Goal: Task Accomplishment & Management: Complete application form

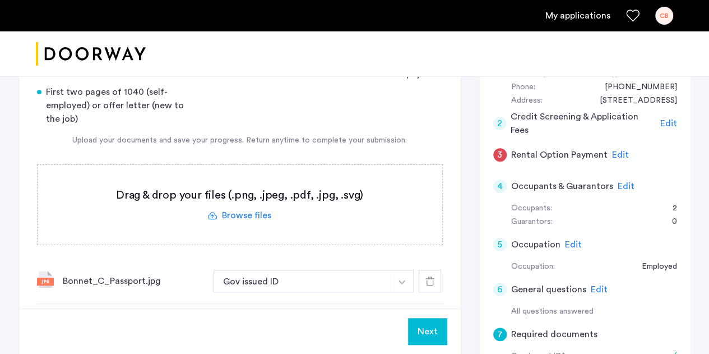
scroll to position [233, 0]
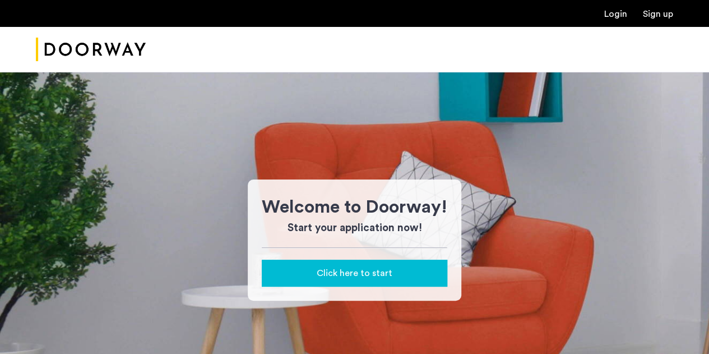
click at [341, 267] on span "Click here to start" at bounding box center [355, 272] width 76 height 13
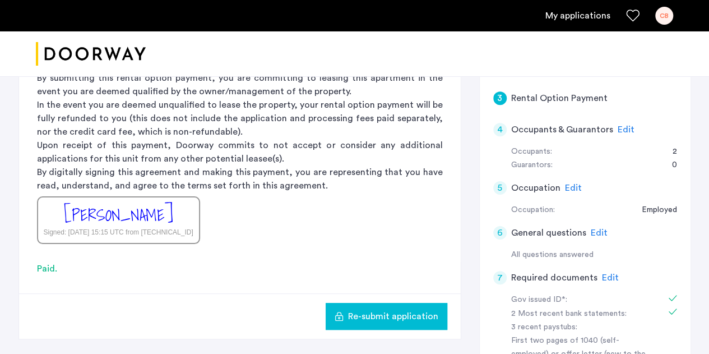
scroll to position [346, 0]
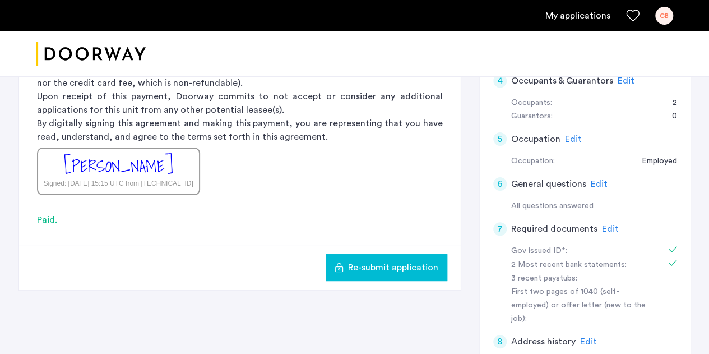
click at [555, 286] on div "First two pages of 1040 (self-employed) or offer letter (new to the job):" at bounding box center [581, 305] width 141 height 40
click at [610, 226] on span "Edit" at bounding box center [610, 228] width 17 height 9
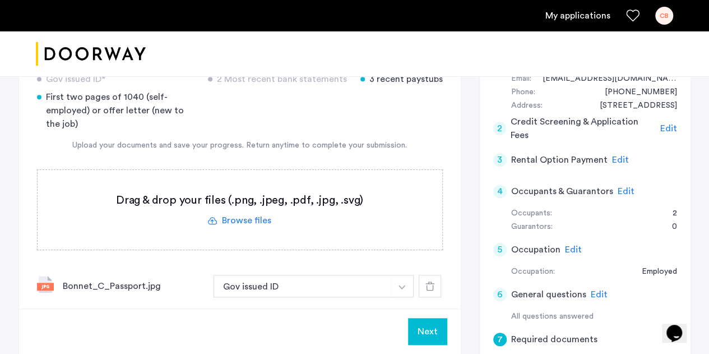
scroll to position [235, 0]
click at [243, 220] on label at bounding box center [240, 210] width 405 height 80
click at [0, 0] on input "file" at bounding box center [0, 0] width 0 height 0
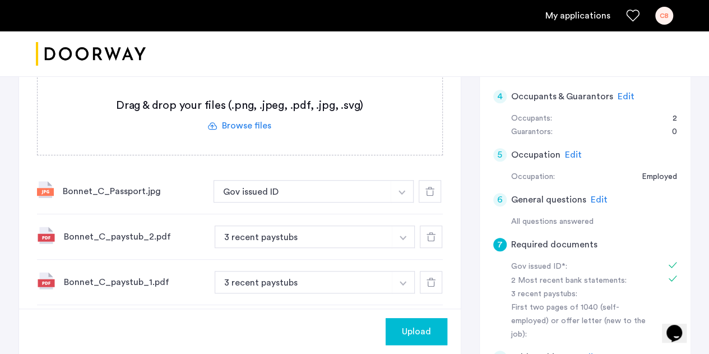
scroll to position [519, 0]
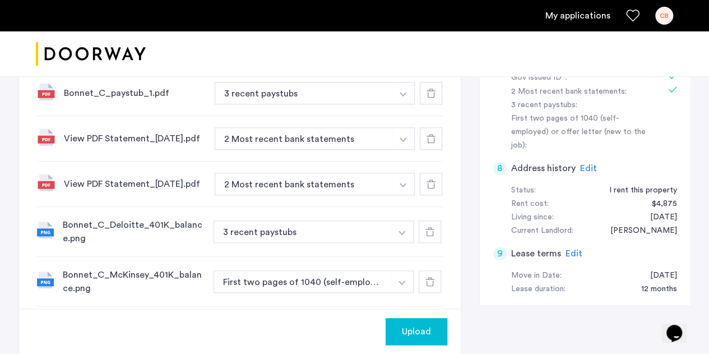
click at [415, 336] on span "Upload" at bounding box center [416, 330] width 29 height 13
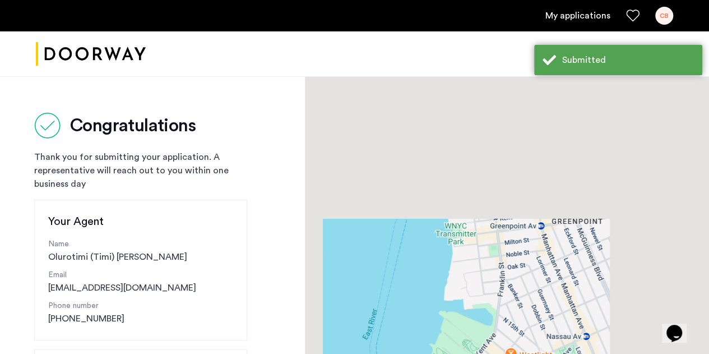
click at [560, 17] on link "My applications" at bounding box center [577, 15] width 65 height 13
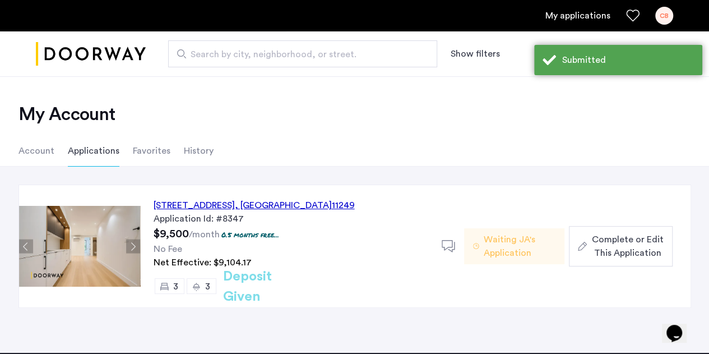
scroll to position [47, 0]
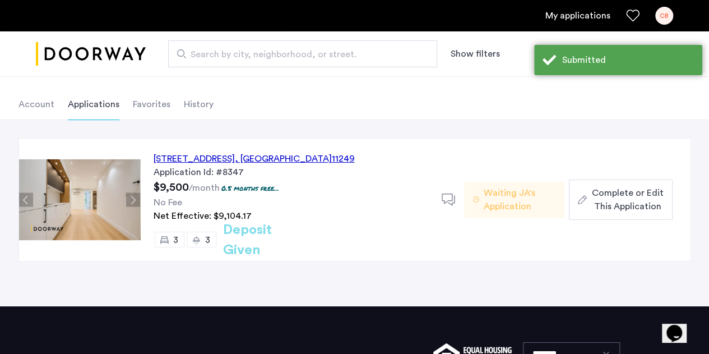
click at [610, 197] on span "Complete or Edit This Application" at bounding box center [627, 199] width 72 height 27
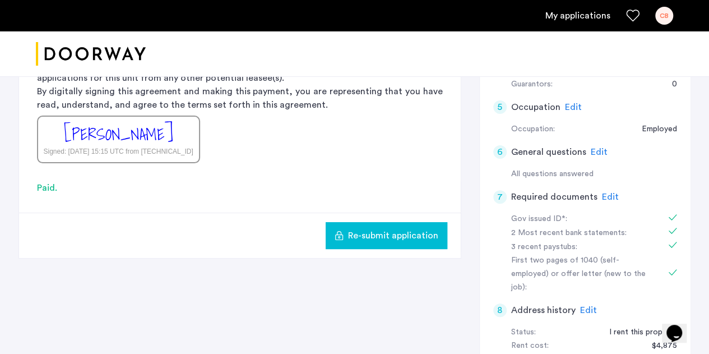
scroll to position [378, 0]
click at [602, 196] on span "Edit" at bounding box center [610, 196] width 17 height 9
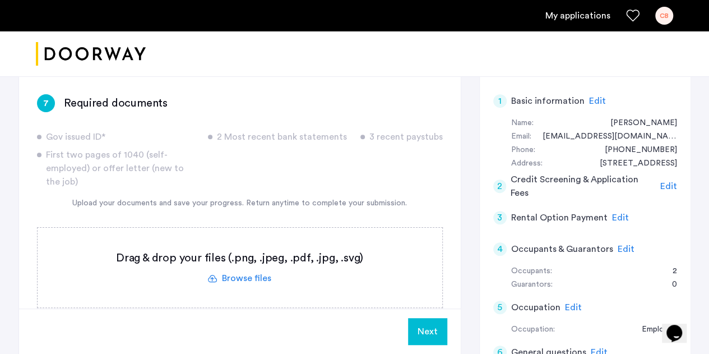
scroll to position [182, 0]
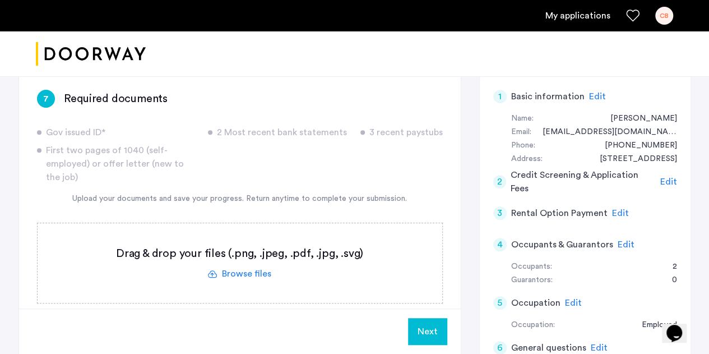
click at [248, 273] on label at bounding box center [240, 263] width 405 height 80
click at [0, 0] on input "file" at bounding box center [0, 0] width 0 height 0
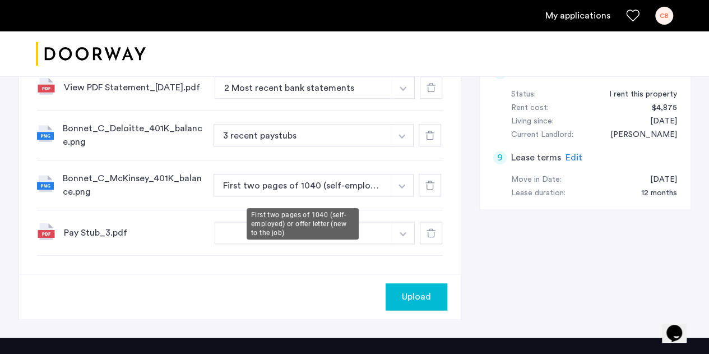
scroll to position [616, 0]
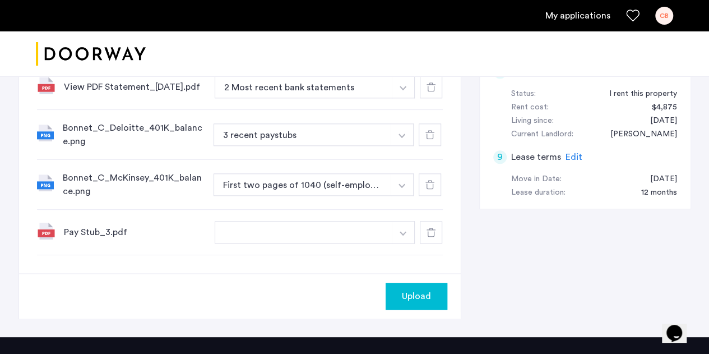
click at [373, 240] on button "button" at bounding box center [304, 232] width 178 height 22
click at [149, 239] on div "Pay Stub_3.pdf" at bounding box center [135, 231] width 142 height 13
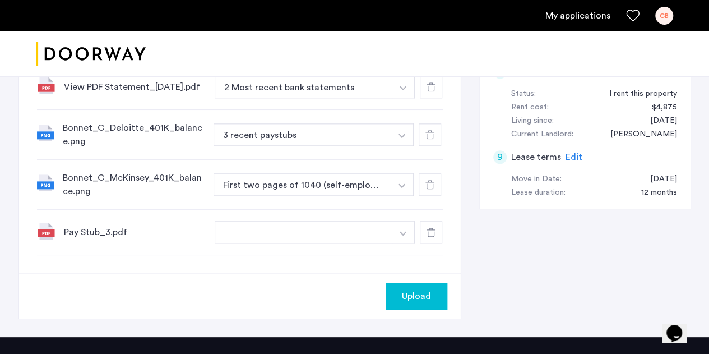
scroll to position [550, 0]
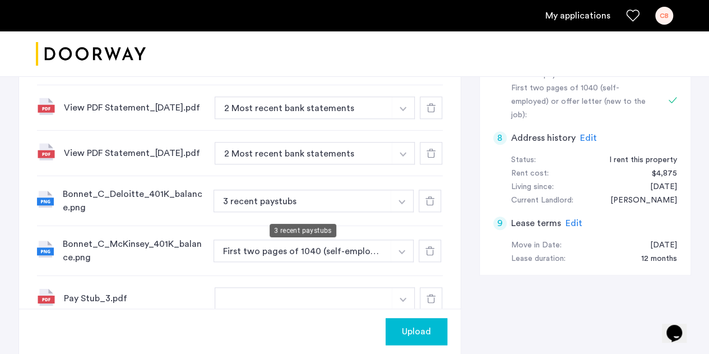
click at [328, 28] on button "3 recent paystubs" at bounding box center [304, 17] width 178 height 22
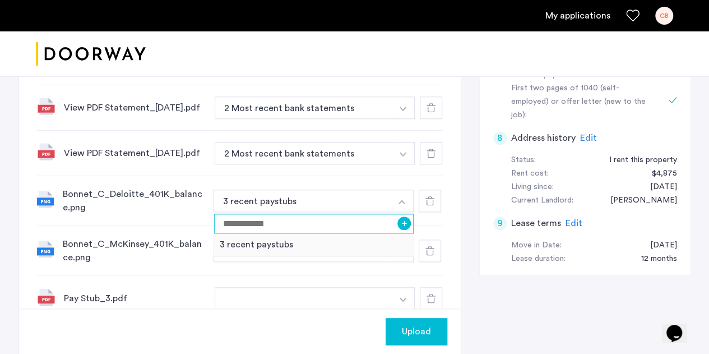
click at [341, 227] on input at bounding box center [314, 223] width 200 height 20
click at [245, 231] on input "**********" at bounding box center [314, 223] width 200 height 20
type input "**********"
click at [181, 226] on div "**********" at bounding box center [240, 201] width 406 height 50
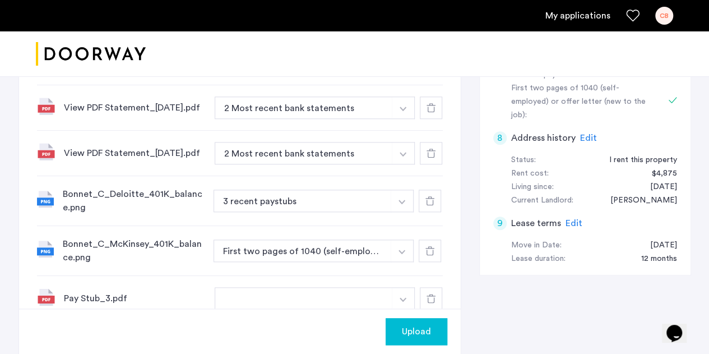
click at [411, 219] on div "**********" at bounding box center [240, 201] width 406 height 50
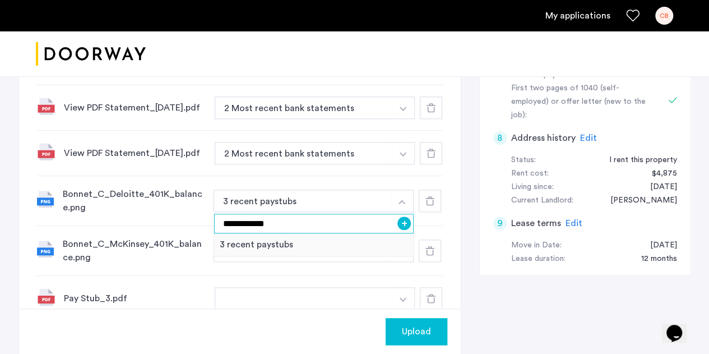
click at [297, 230] on input "**********" at bounding box center [314, 223] width 200 height 20
click at [407, 227] on button "+" at bounding box center [403, 222] width 13 height 13
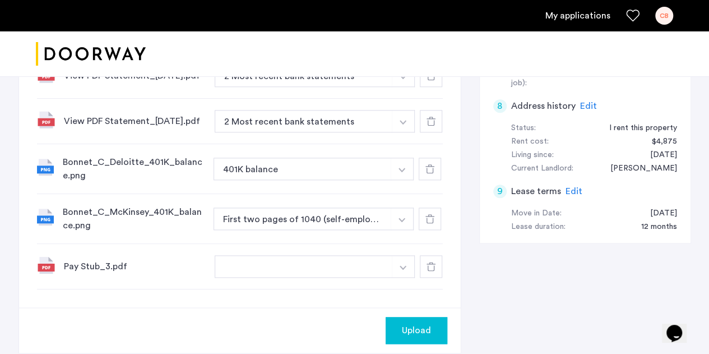
scroll to position [582, 0]
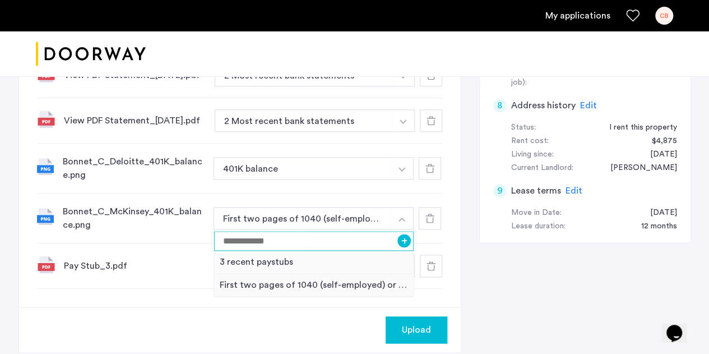
click at [294, 249] on input at bounding box center [314, 241] width 200 height 20
type input "**********"
click at [400, 247] on button "+" at bounding box center [403, 240] width 13 height 13
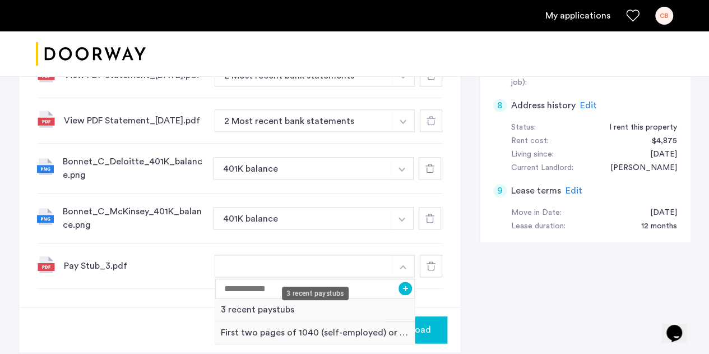
click at [281, 317] on div "3 recent paystubs" at bounding box center [315, 309] width 200 height 23
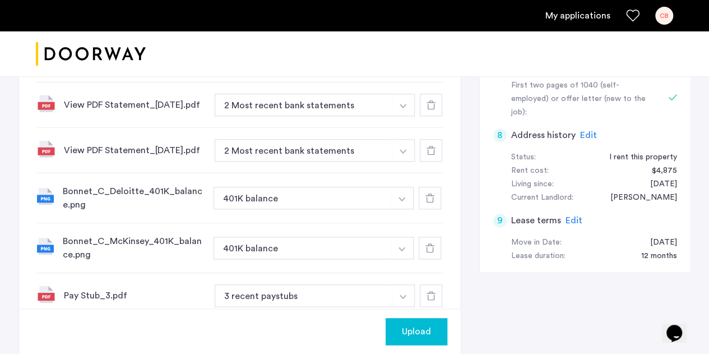
scroll to position [677, 0]
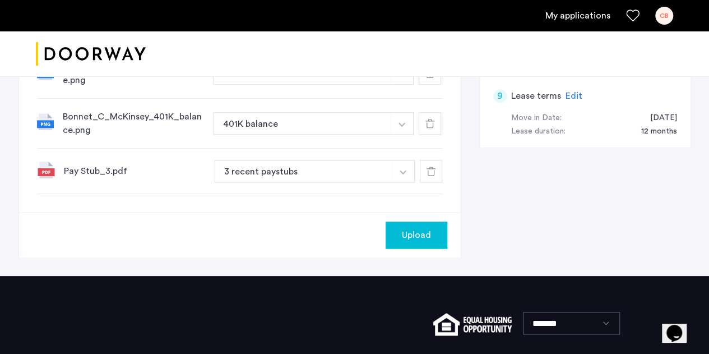
click at [431, 242] on div "Upload" at bounding box center [416, 234] width 44 height 13
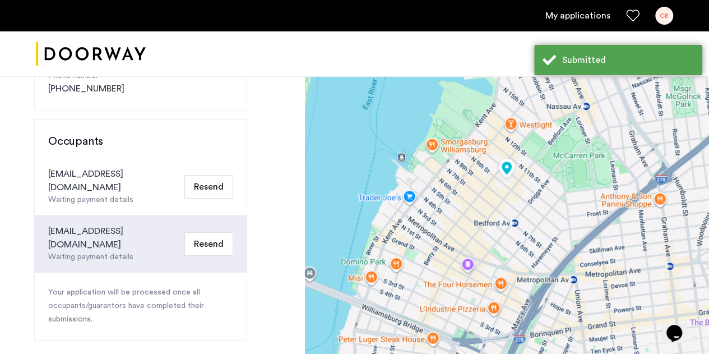
scroll to position [230, 0]
click at [580, 14] on link "My applications" at bounding box center [577, 15] width 65 height 13
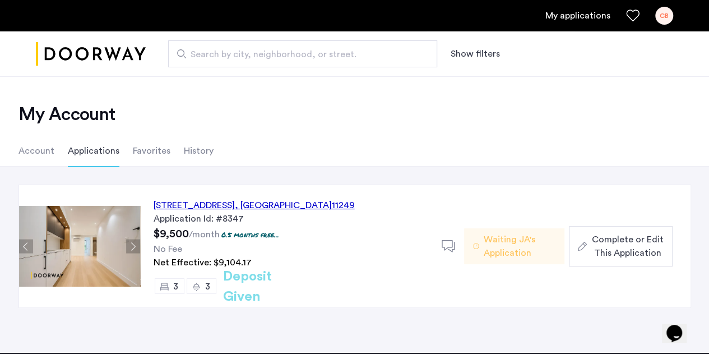
click at [498, 242] on span "Waiting JA's Application" at bounding box center [520, 246] width 72 height 27
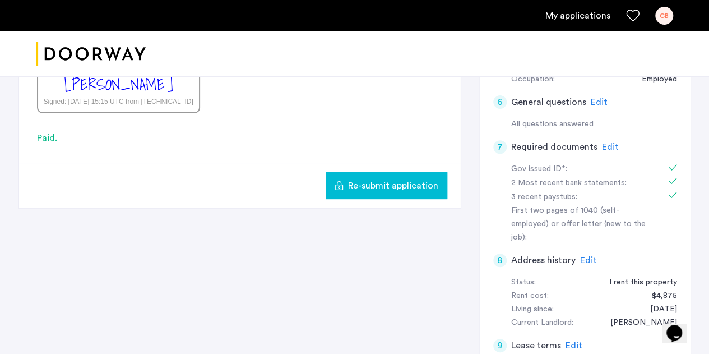
scroll to position [427, 0]
click at [374, 187] on span "Re-submit application" at bounding box center [393, 185] width 90 height 13
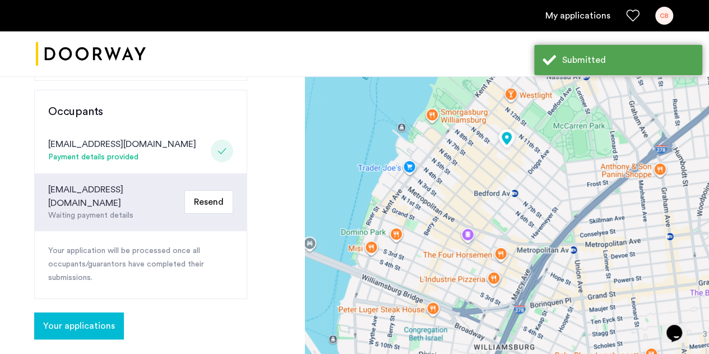
scroll to position [260, 0]
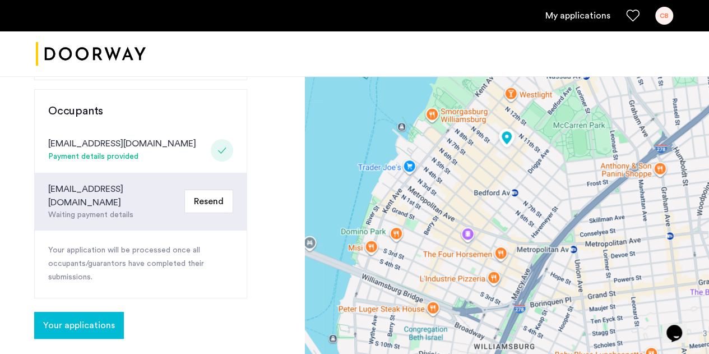
click at [208, 192] on button "Resend" at bounding box center [208, 201] width 49 height 24
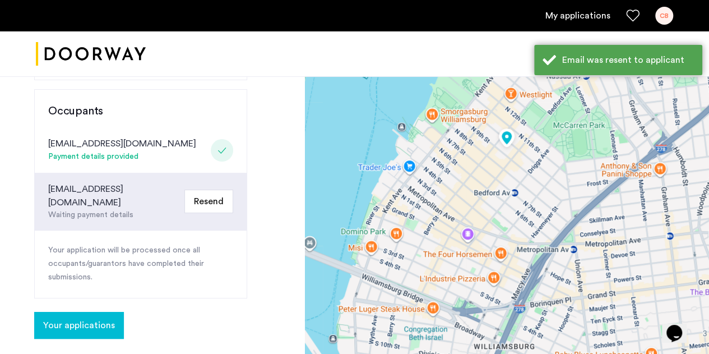
click at [83, 182] on div "[EMAIL_ADDRESS][DOMAIN_NAME]" at bounding box center [114, 195] width 132 height 27
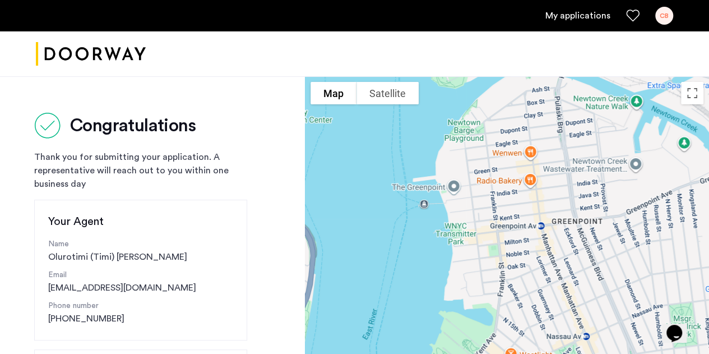
scroll to position [136, 0]
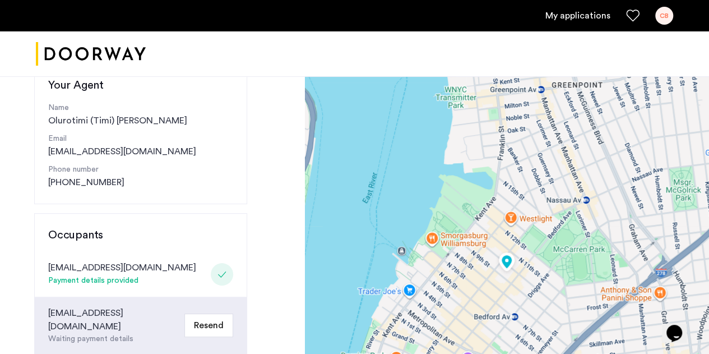
click at [663, 18] on div "CB" at bounding box center [664, 16] width 18 height 18
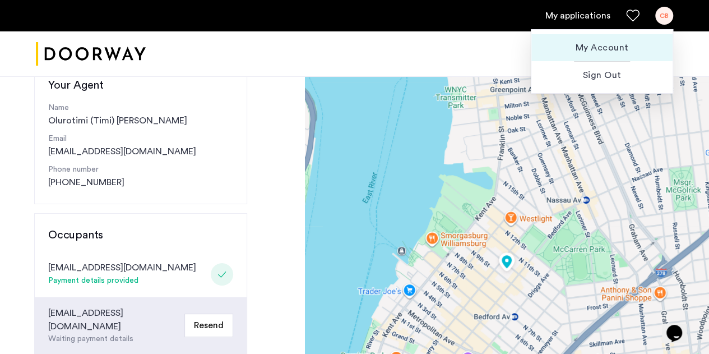
click at [595, 49] on span "My Account" at bounding box center [601, 47] width 123 height 13
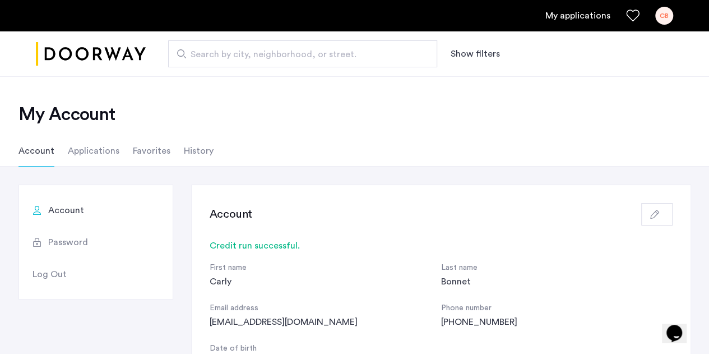
click at [43, 148] on li "Account" at bounding box center [36, 150] width 36 height 31
click at [99, 154] on li "Applications" at bounding box center [94, 150] width 52 height 31
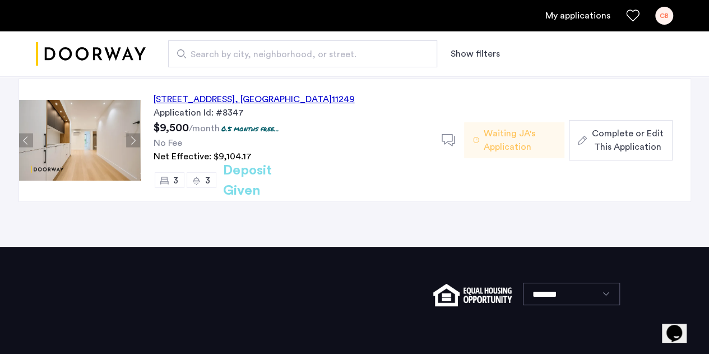
scroll to position [106, 0]
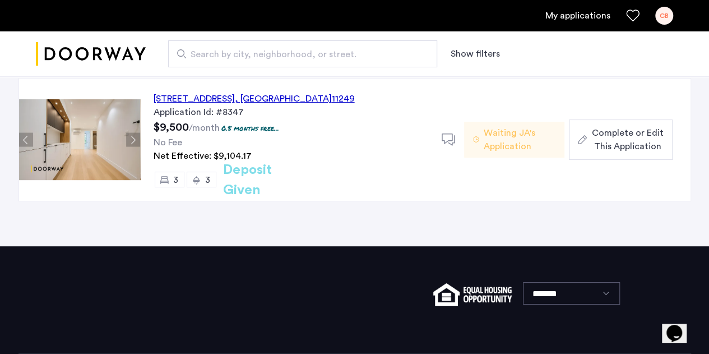
click at [526, 139] on span "Waiting JA's Application" at bounding box center [520, 139] width 72 height 27
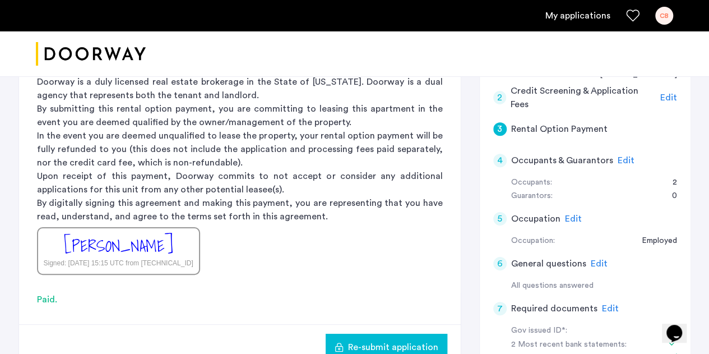
scroll to position [267, 0]
click at [624, 155] on span "Edit" at bounding box center [625, 159] width 17 height 9
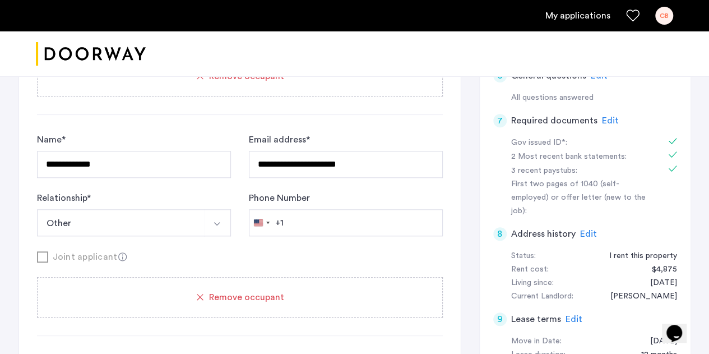
scroll to position [434, 0]
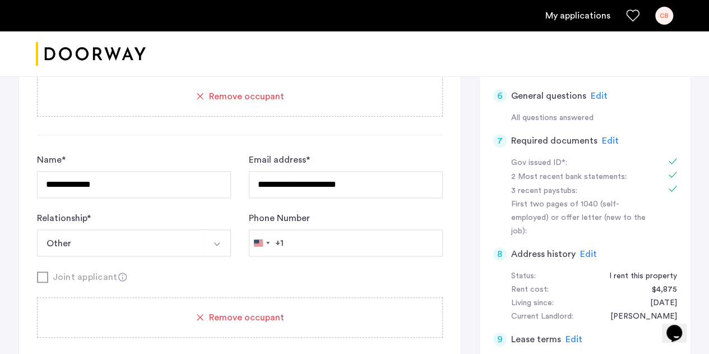
click at [100, 246] on button "Other" at bounding box center [121, 242] width 168 height 27
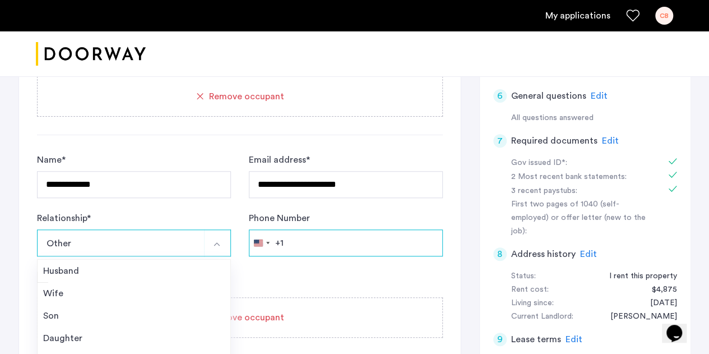
click at [343, 240] on input "Phone Number" at bounding box center [346, 242] width 194 height 27
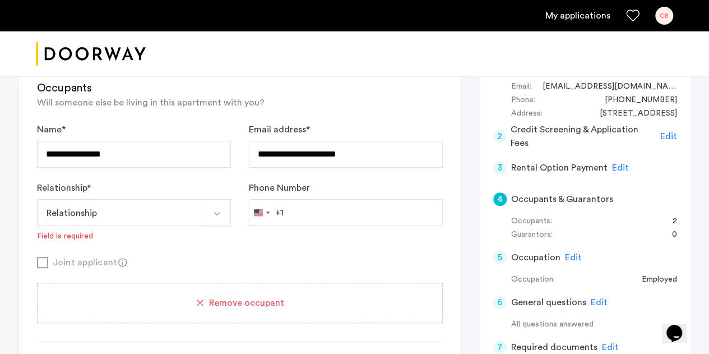
scroll to position [232, 0]
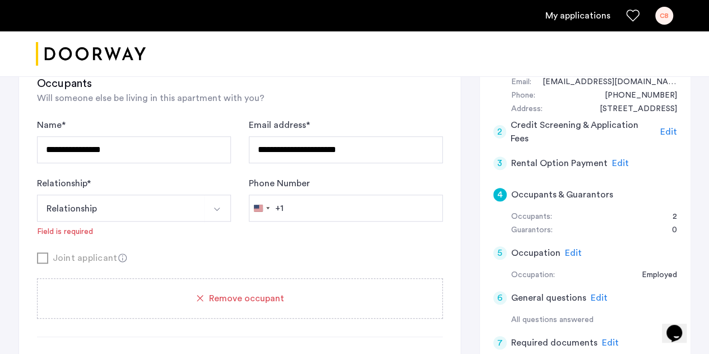
click at [675, 213] on div "2" at bounding box center [669, 216] width 16 height 13
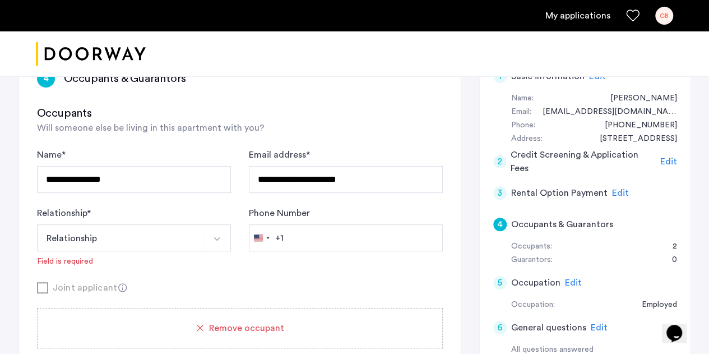
scroll to position [262, 0]
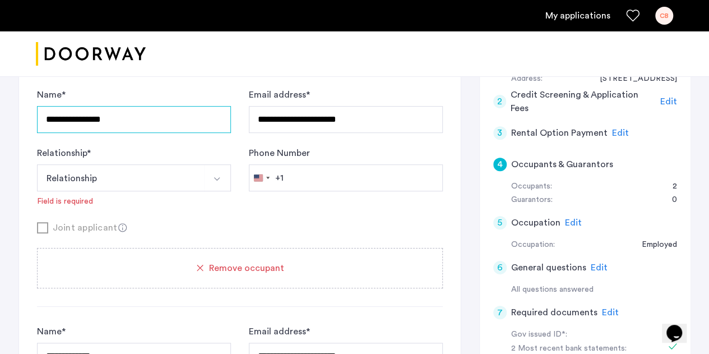
click at [121, 119] on input "**********" at bounding box center [134, 119] width 194 height 27
type input "**********"
click at [128, 172] on button "Relationship" at bounding box center [121, 177] width 168 height 27
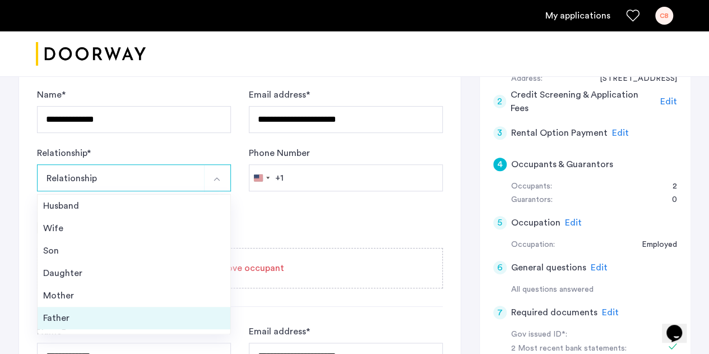
scroll to position [40, 0]
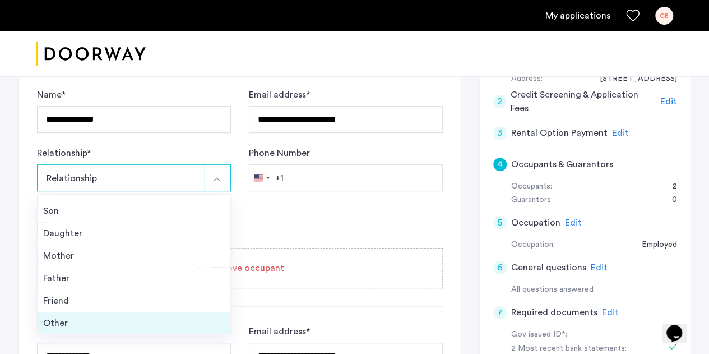
click at [71, 327] on div "Other" at bounding box center [134, 322] width 182 height 13
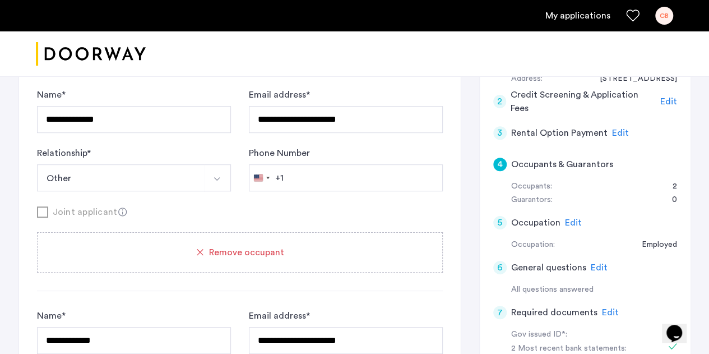
click at [116, 205] on div "Joint applicant" at bounding box center [240, 212] width 406 height 14
click at [313, 170] on input "Phone Number" at bounding box center [346, 177] width 194 height 27
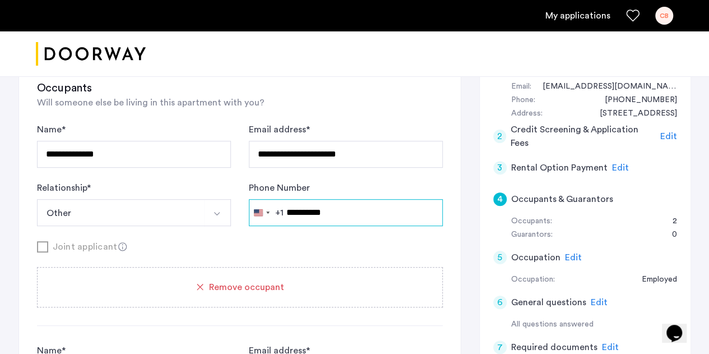
scroll to position [215, 0]
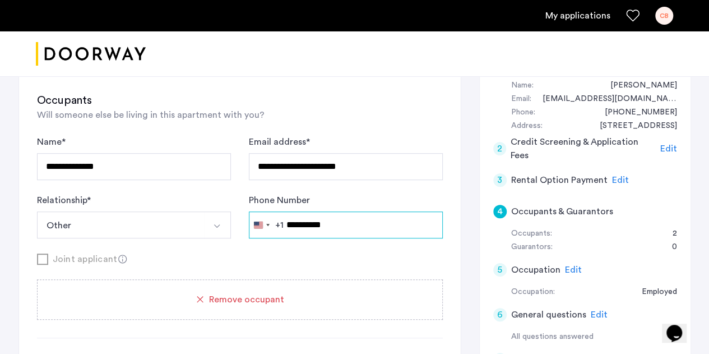
type input "**********"
click at [118, 256] on icon at bounding box center [122, 258] width 9 height 9
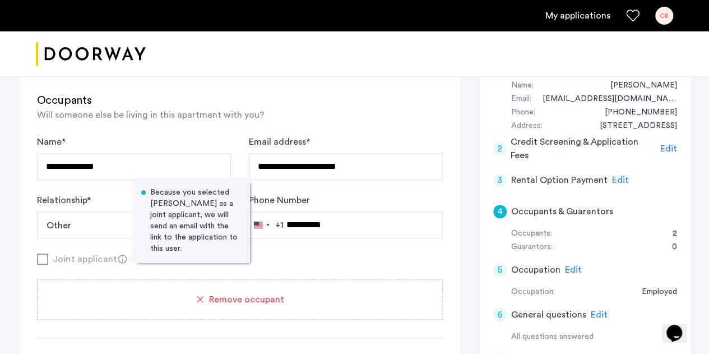
scroll to position [483, 0]
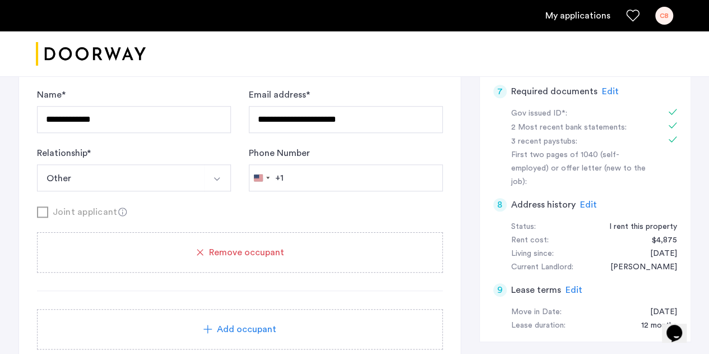
click at [120, 208] on icon at bounding box center [122, 211] width 9 height 9
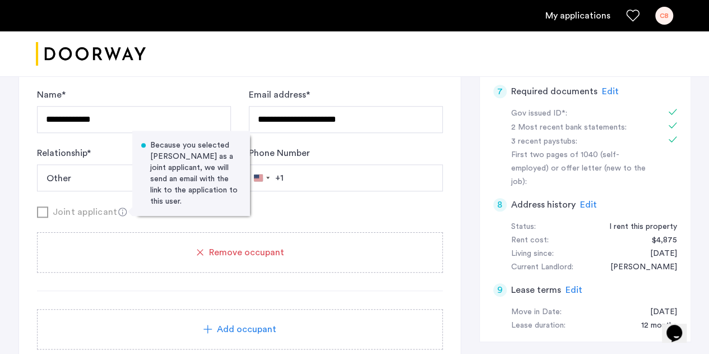
click at [120, 208] on icon at bounding box center [122, 211] width 9 height 9
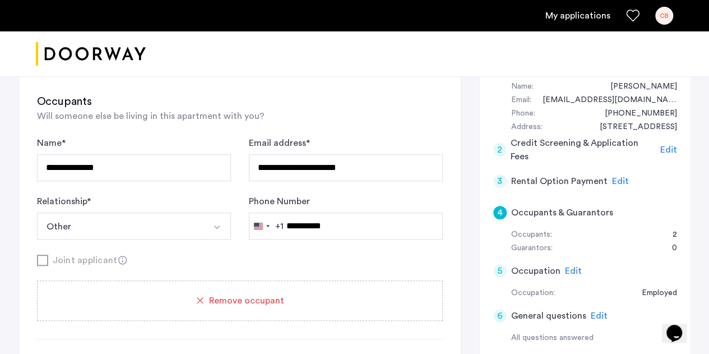
scroll to position [213, 0]
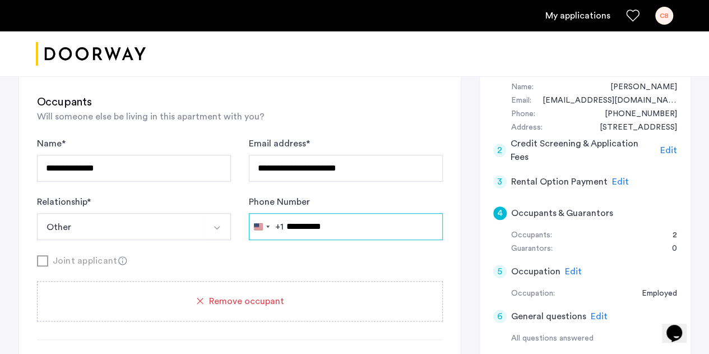
drag, startPoint x: 348, startPoint y: 227, endPoint x: 158, endPoint y: 191, distance: 193.3
click at [158, 191] on div "**********" at bounding box center [240, 188] width 406 height 103
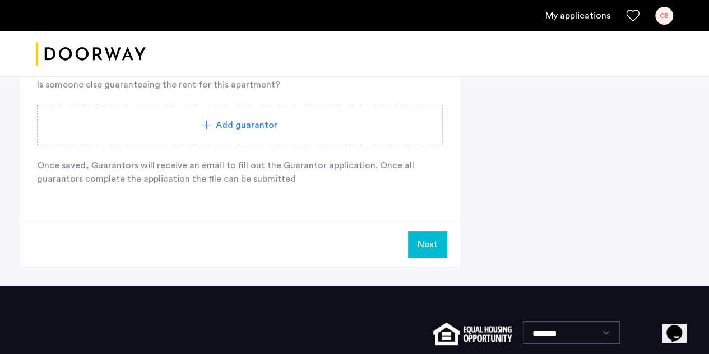
scroll to position [807, 0]
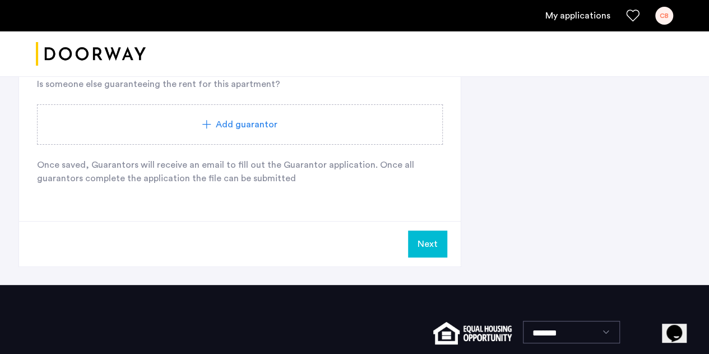
click at [420, 240] on button "Next" at bounding box center [427, 243] width 39 height 27
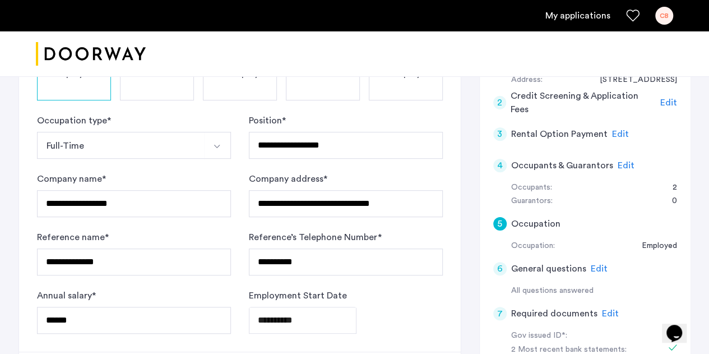
scroll to position [263, 0]
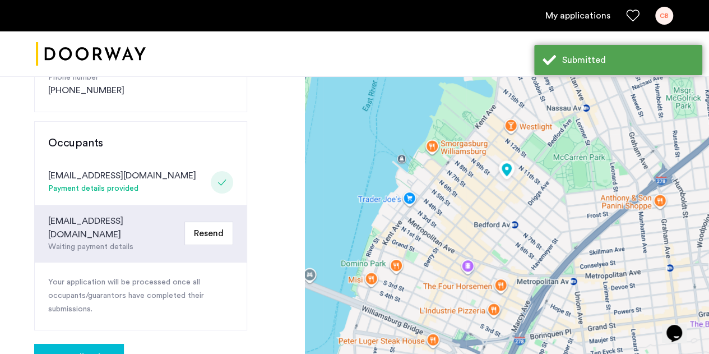
scroll to position [229, 0]
click at [103, 240] on div "Waiting payment details" at bounding box center [114, 246] width 132 height 12
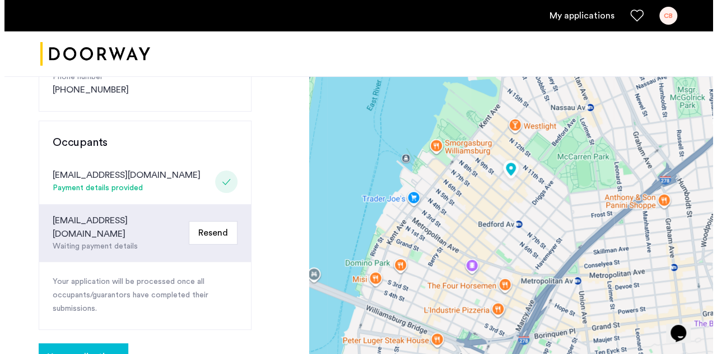
scroll to position [0, 0]
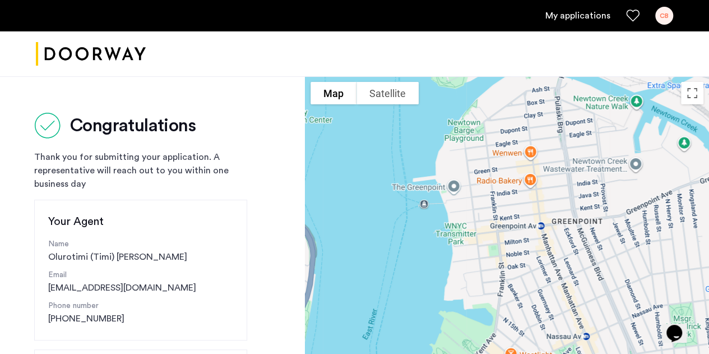
click at [672, 15] on div "CB" at bounding box center [664, 16] width 18 height 18
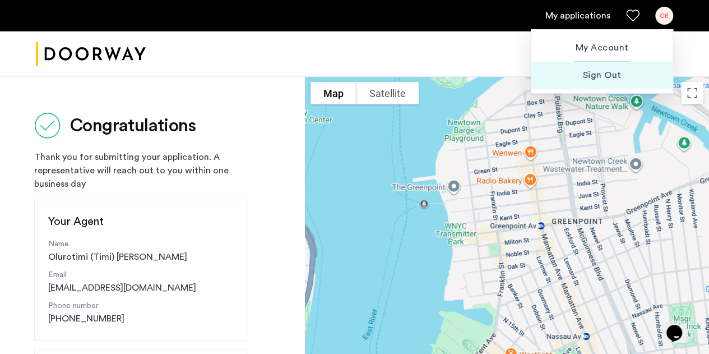
click at [602, 80] on span "Sign Out" at bounding box center [601, 74] width 123 height 13
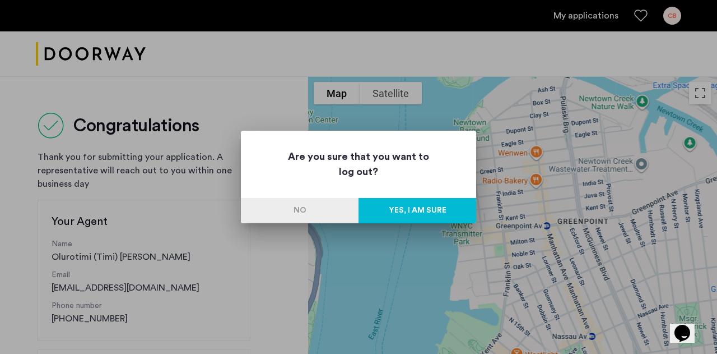
click at [410, 202] on button "Yes, I am sure" at bounding box center [418, 210] width 118 height 25
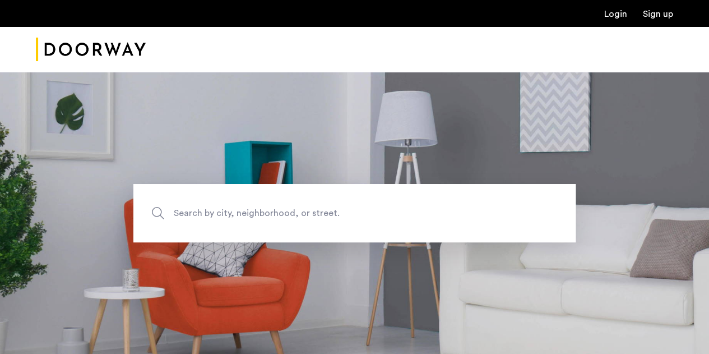
click at [609, 7] on ul "Login Sign up" at bounding box center [354, 13] width 637 height 13
click at [614, 14] on link "Login" at bounding box center [615, 14] width 23 height 9
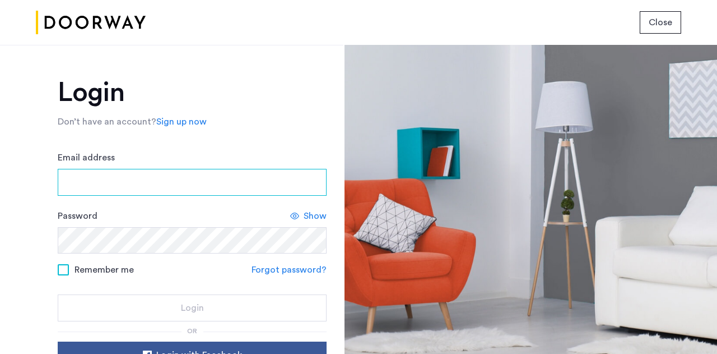
click at [94, 181] on input "Email address" at bounding box center [192, 182] width 269 height 27
type input "**********"
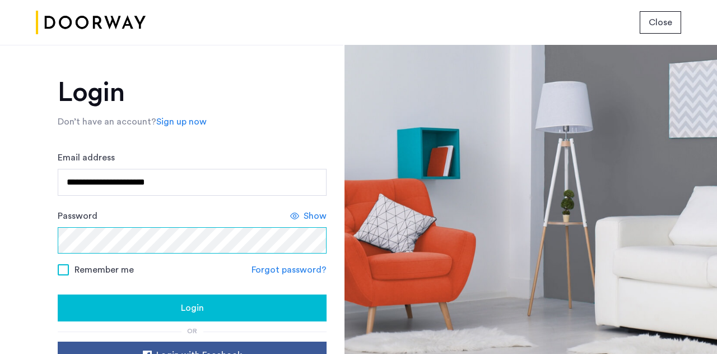
click at [58, 294] on button "Login" at bounding box center [192, 307] width 269 height 27
